Goal: Information Seeking & Learning: Understand process/instructions

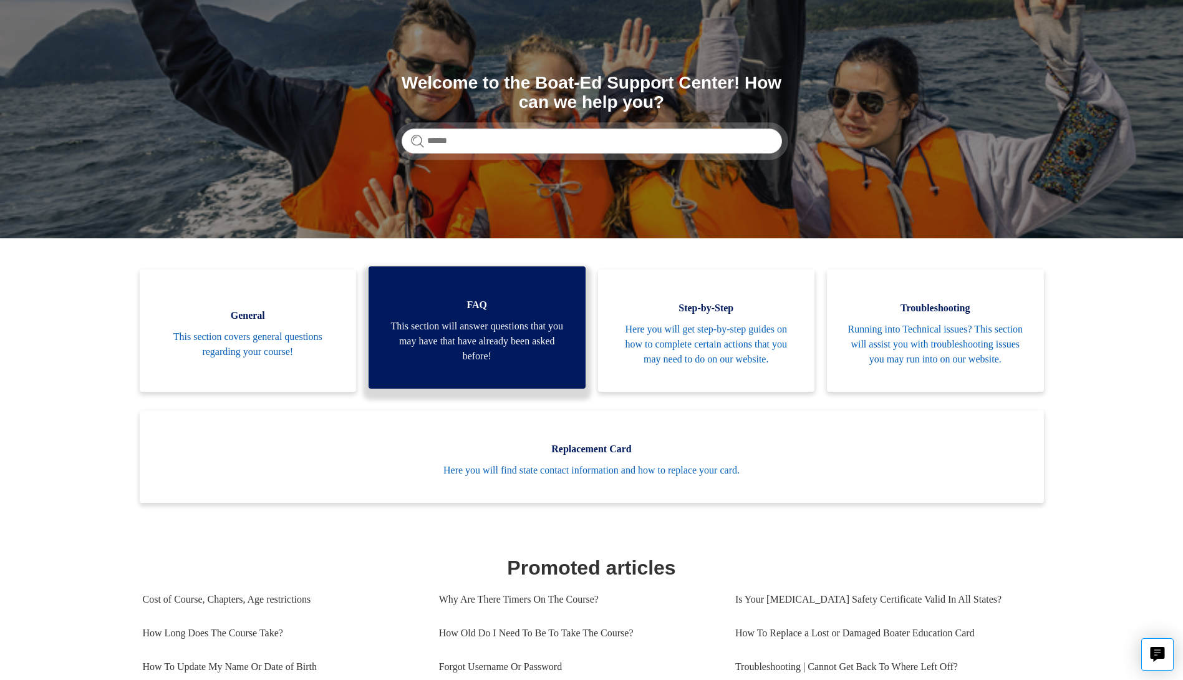
scroll to position [125, 0]
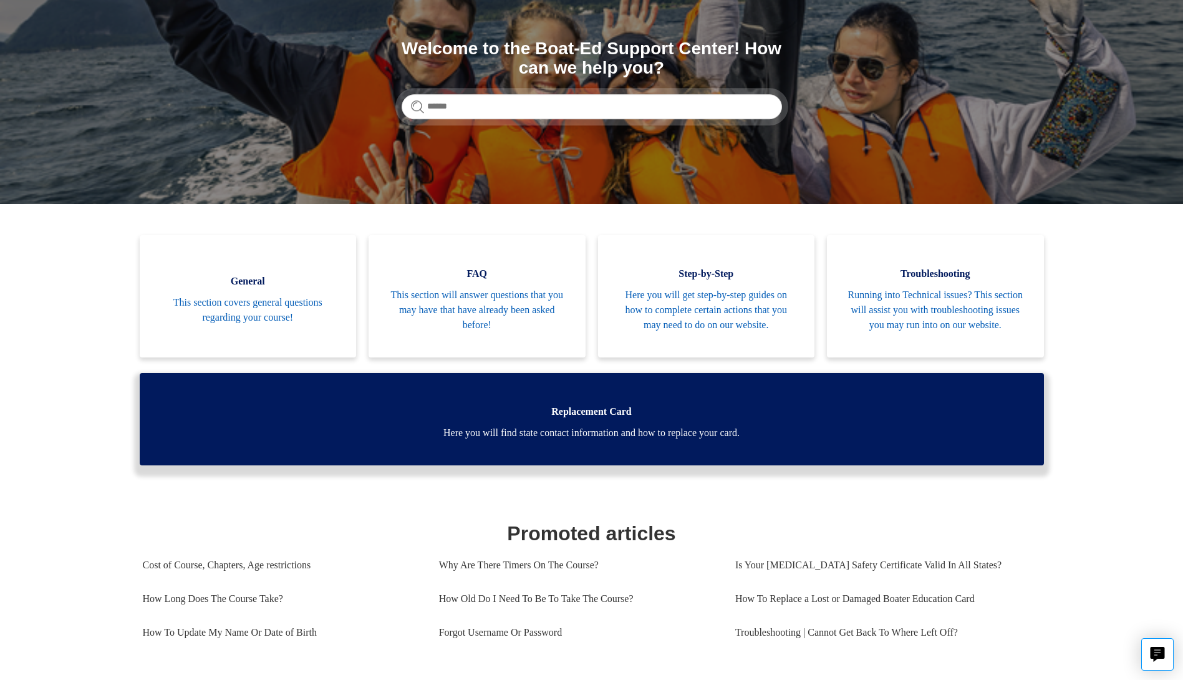
click at [532, 440] on span "Here you will find state contact information and how to replace your card." at bounding box center [591, 432] width 867 height 15
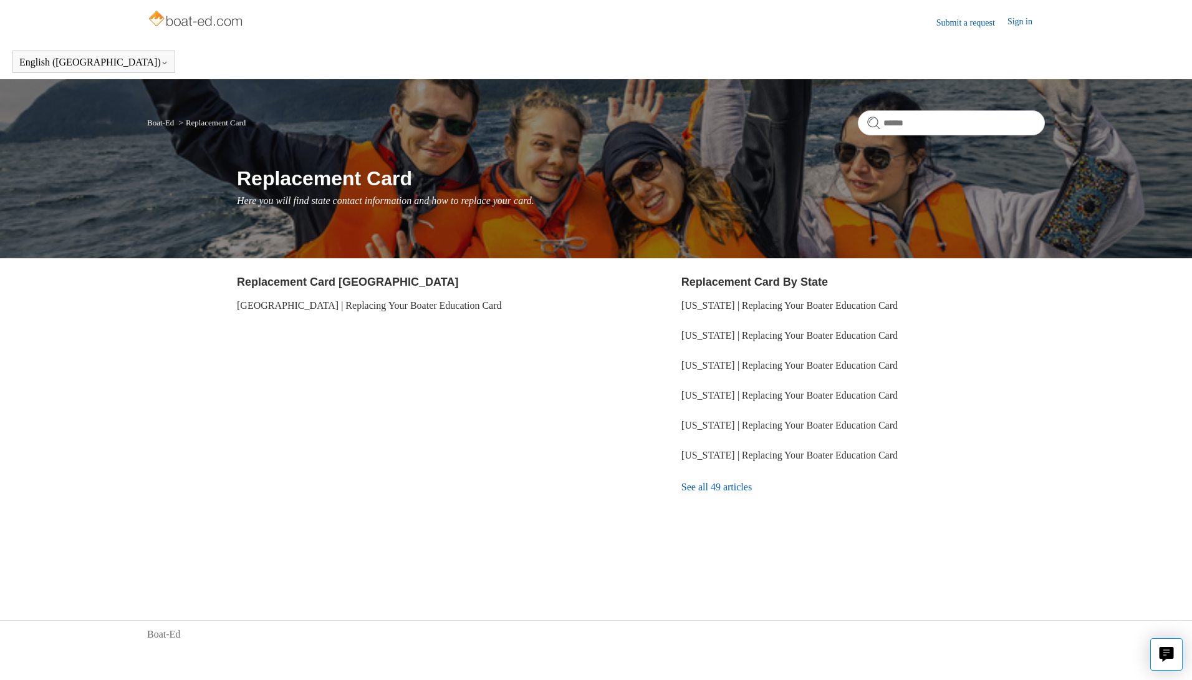
click at [712, 488] on link "See all 49 articles" at bounding box center [864, 487] width 364 height 34
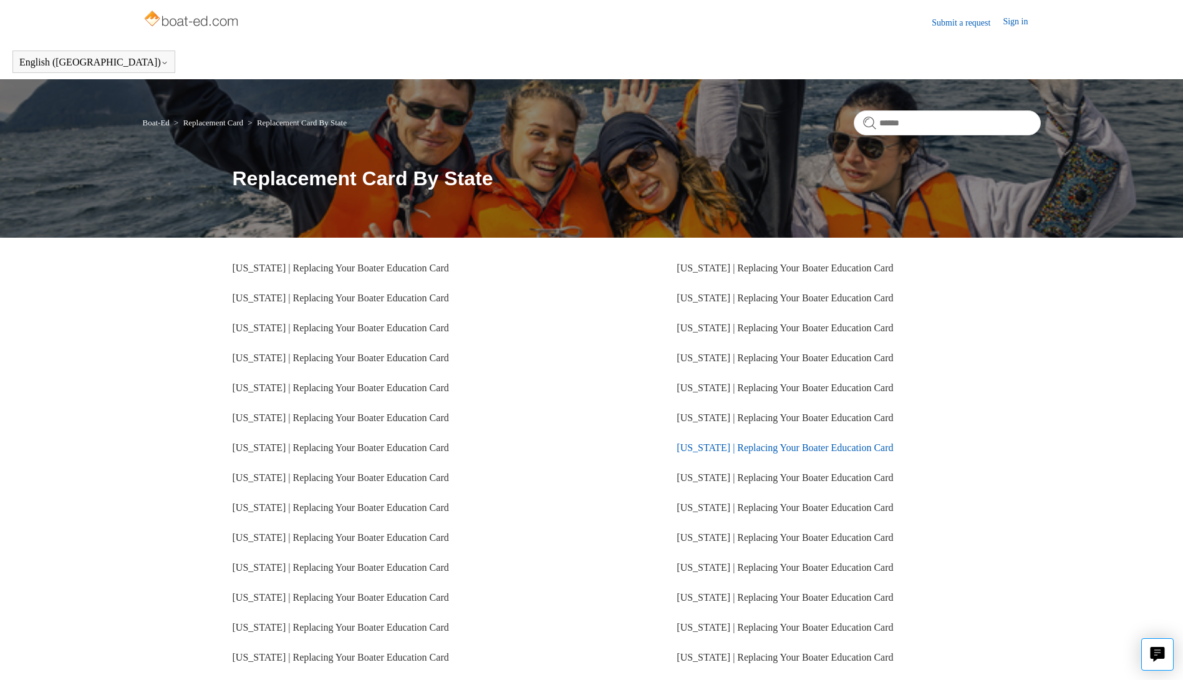
click at [705, 447] on link "Oregon | Replacing Your Boater Education Card" at bounding box center [785, 447] width 216 height 11
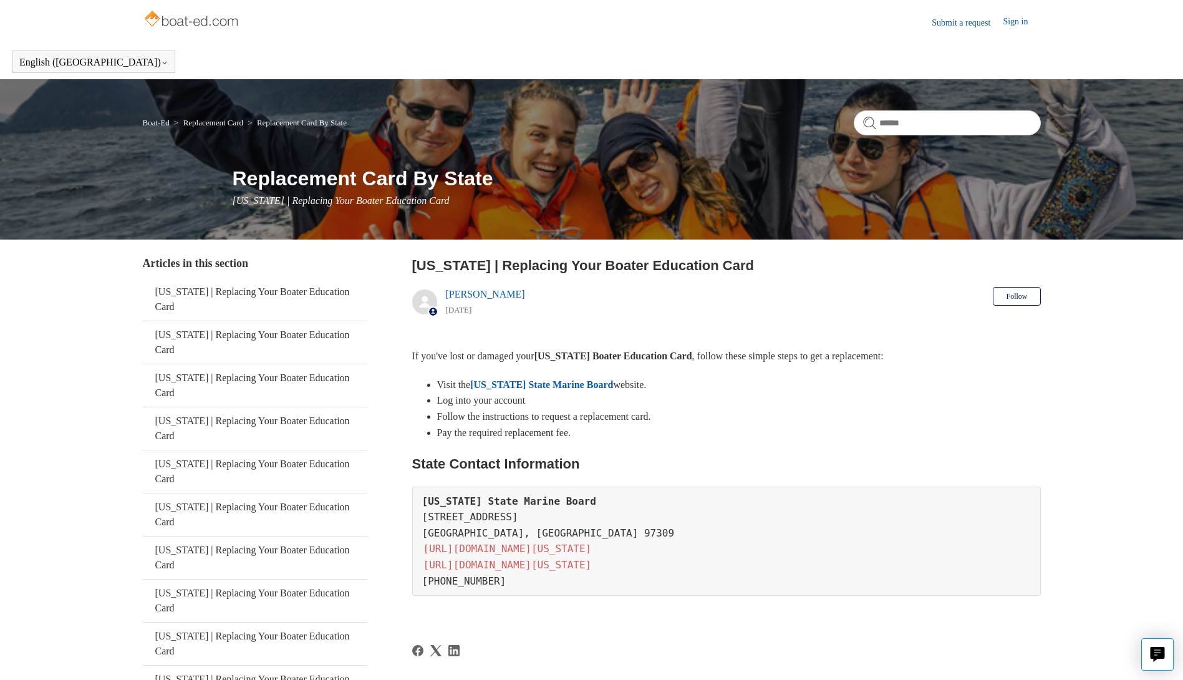
click at [561, 385] on link "Oregon State Marine Board" at bounding box center [541, 384] width 143 height 11
click at [1022, 22] on link "Sign in" at bounding box center [1021, 22] width 37 height 15
